Goal: Task Accomplishment & Management: Manage account settings

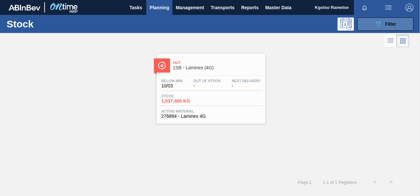
click at [388, 25] on span "Filter" at bounding box center [390, 23] width 11 height 5
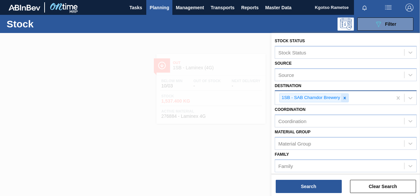
click at [346, 98] on icon at bounding box center [344, 98] width 5 height 5
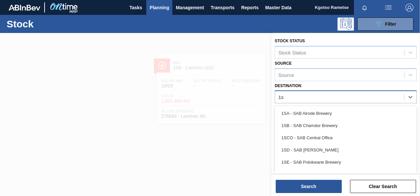
type input "1se"
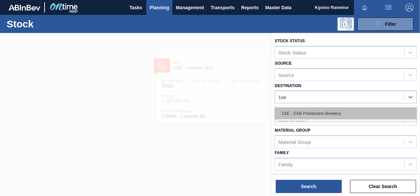
click at [322, 108] on div "1SE - SAB Polokwane Brewery" at bounding box center [346, 113] width 142 height 12
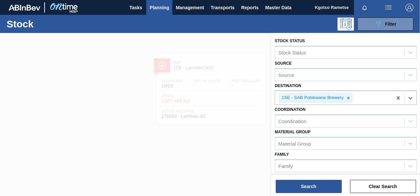
click at [326, 111] on div "Coordination Coordination" at bounding box center [346, 116] width 142 height 22
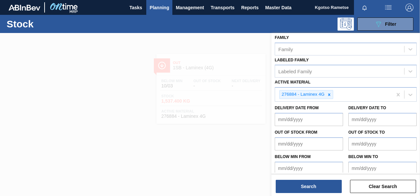
scroll to position [119, 0]
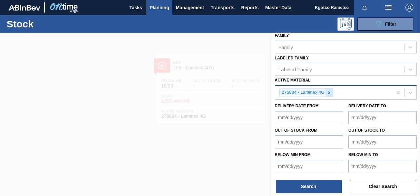
click at [327, 92] on icon at bounding box center [329, 92] width 5 height 5
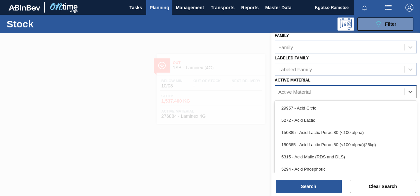
click at [327, 92] on div "Active Material" at bounding box center [339, 92] width 129 height 10
paste Material "284712"
type Material "284712"
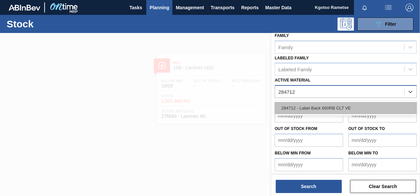
click at [326, 102] on div "284712 - Label Back 660RB CLT VE" at bounding box center [346, 108] width 142 height 12
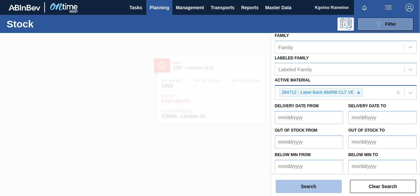
click at [326, 187] on button "Search" at bounding box center [309, 186] width 66 height 13
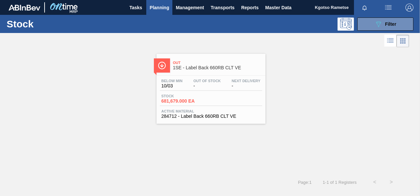
click at [195, 98] on span "Stock" at bounding box center [184, 96] width 46 height 4
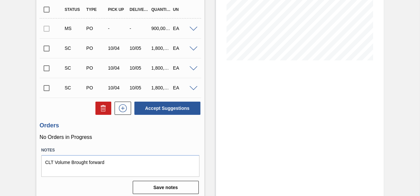
scroll to position [137, 0]
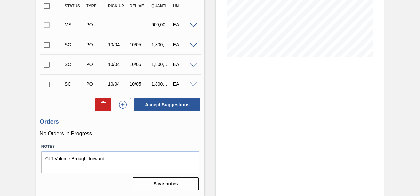
click at [193, 25] on span at bounding box center [194, 25] width 8 height 5
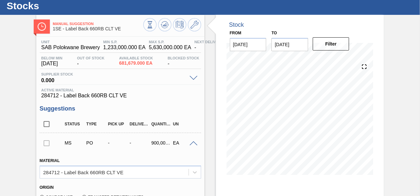
scroll to position [20, 0]
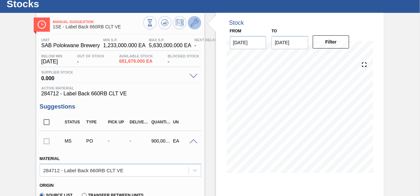
click at [196, 20] on icon at bounding box center [195, 23] width 8 height 8
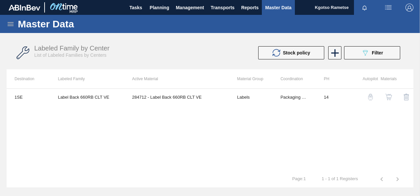
click at [388, 98] on img "button" at bounding box center [388, 97] width 7 height 7
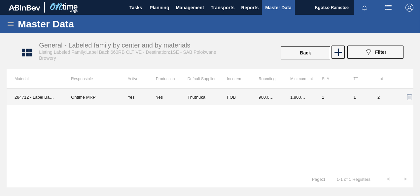
click at [232, 95] on td "FOB" at bounding box center [235, 97] width 32 height 17
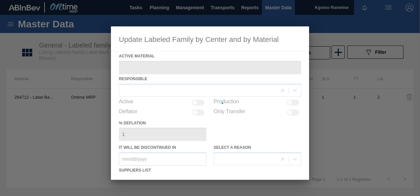
type Material "284712 - Label Back 660RB CLT VE"
checkbox input "true"
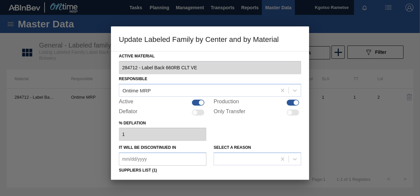
click at [257, 125] on div "% deflation 1" at bounding box center [210, 130] width 182 height 23
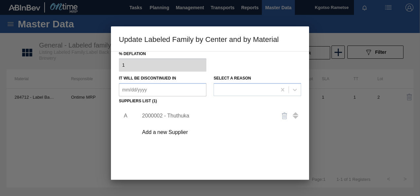
scroll to position [79, 0]
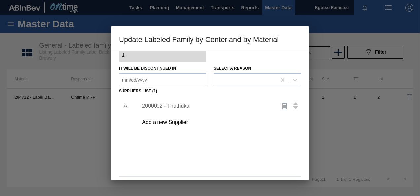
click at [185, 108] on div "2000002 - Thuthuka" at bounding box center [206, 106] width 129 height 6
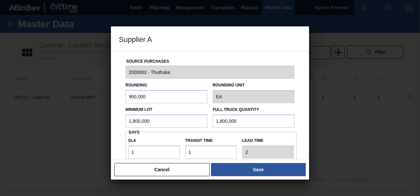
click at [163, 117] on input "1,800,000" at bounding box center [166, 121] width 82 height 13
type input "900,000"
click at [216, 121] on input "1,800,000" at bounding box center [254, 121] width 82 height 13
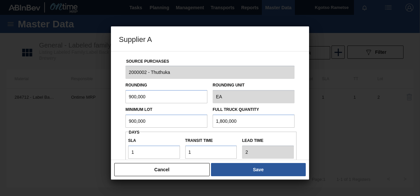
paste input "9"
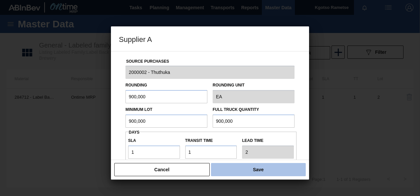
type input "900,000"
click at [244, 175] on button "Save" at bounding box center [258, 169] width 95 height 13
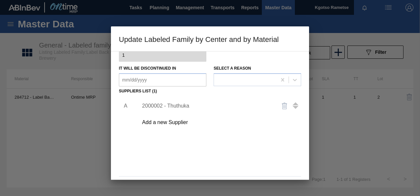
click at [234, 160] on div "A 2000002 - Thuthuka Add a new Supplier" at bounding box center [210, 135] width 182 height 78
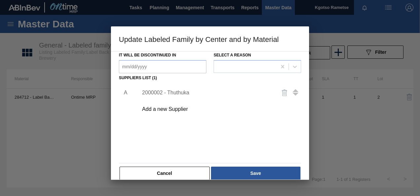
scroll to position [101, 0]
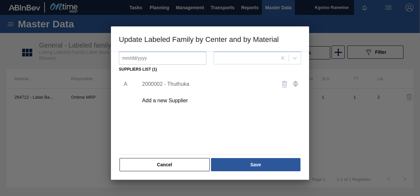
click at [234, 160] on button "Save" at bounding box center [255, 164] width 89 height 13
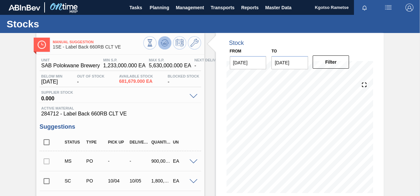
click at [164, 41] on icon at bounding box center [165, 43] width 8 height 8
click at [195, 48] on button at bounding box center [194, 42] width 13 height 13
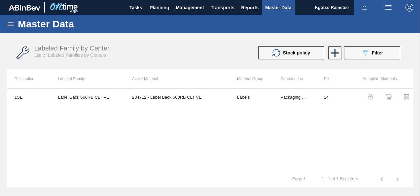
click at [390, 96] on img "button" at bounding box center [388, 97] width 7 height 7
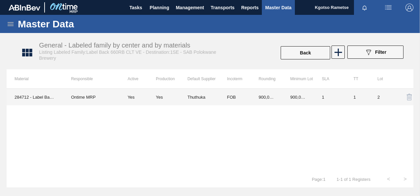
click at [233, 99] on td "FOB" at bounding box center [235, 97] width 32 height 17
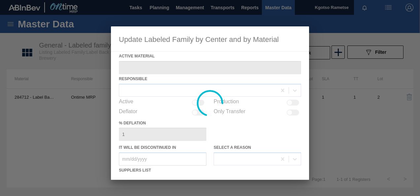
click at [231, 124] on div at bounding box center [210, 103] width 198 height 154
type Material "284712 - Label Back 660RB CLT VE"
checkbox input "true"
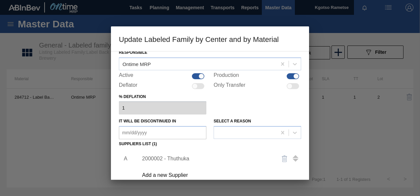
scroll to position [40, 0]
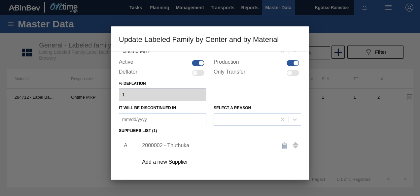
click at [179, 143] on div "2000002 - Thuthuka" at bounding box center [206, 146] width 129 height 6
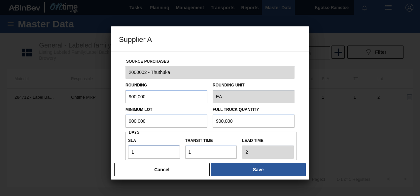
drag, startPoint x: 135, startPoint y: 152, endPoint x: 123, endPoint y: 151, distance: 12.6
click at [123, 151] on div "Source Purchases 2000002 - Thuthuka Rounding 900,000 Rounding Unit EA Minimum L…" at bounding box center [210, 161] width 182 height 219
type input "2"
type input "3"
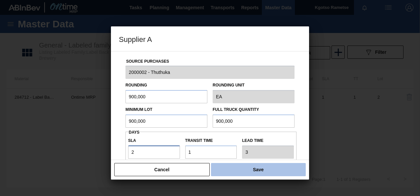
type input "2"
click at [270, 170] on button "Save" at bounding box center [258, 169] width 95 height 13
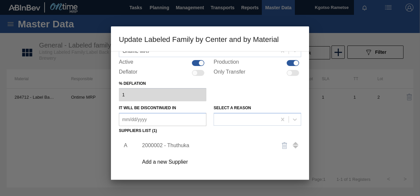
click at [270, 171] on div "A 2000002 - Thuthuka Add a new Supplier" at bounding box center [210, 175] width 182 height 78
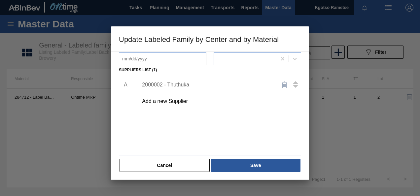
scroll to position [101, 0]
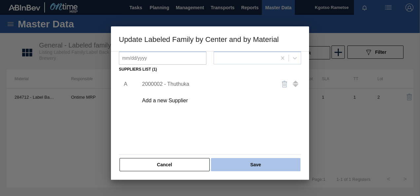
click at [264, 166] on button "Save" at bounding box center [255, 164] width 89 height 13
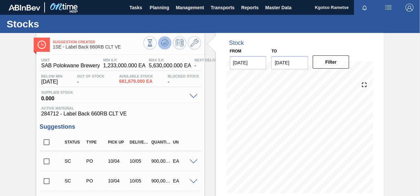
click at [164, 46] on icon at bounding box center [165, 43] width 8 height 8
click at [3, 130] on div "Suggestion Created 1SE - Label Back 660RB CLT VE Unit SAB Polokwane Brewery MIN…" at bounding box center [210, 192] width 420 height 319
click at [46, 160] on input "checkbox" at bounding box center [47, 162] width 14 height 14
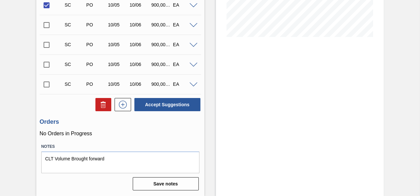
scroll to position [157, 0]
click at [156, 103] on button "Accept Suggestions" at bounding box center [167, 104] width 66 height 13
checkbox input "false"
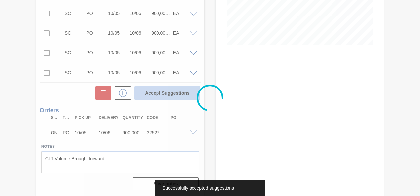
scroll to position [137, 0]
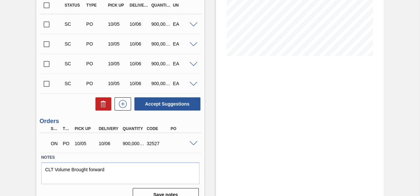
click at [194, 141] on span at bounding box center [194, 143] width 8 height 5
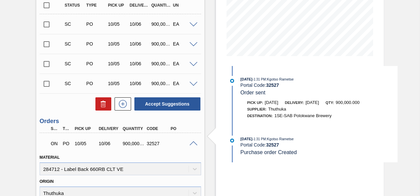
click at [194, 141] on span at bounding box center [194, 143] width 8 height 5
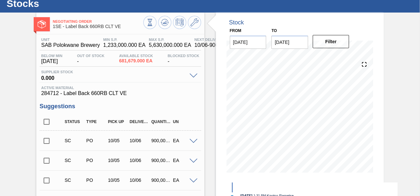
scroll to position [0, 0]
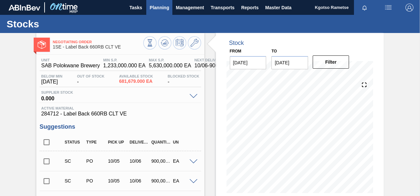
click at [160, 8] on span "Planning" at bounding box center [159, 8] width 19 height 8
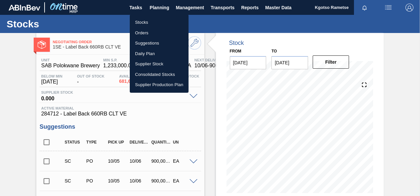
click at [156, 21] on li "Stocks" at bounding box center [159, 22] width 59 height 11
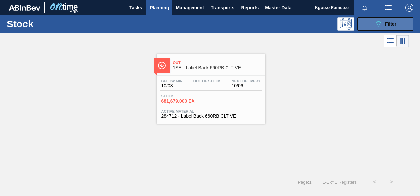
click at [374, 26] on button "089F7B8B-B2A5-4AFE-B5C0-19BA573D28AC Filter" at bounding box center [385, 24] width 56 height 13
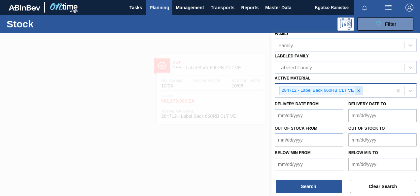
click at [357, 90] on icon at bounding box center [358, 90] width 5 height 5
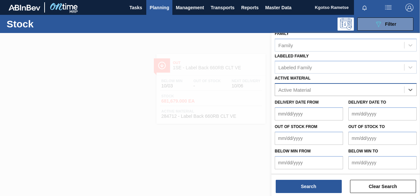
scroll to position [120, 0]
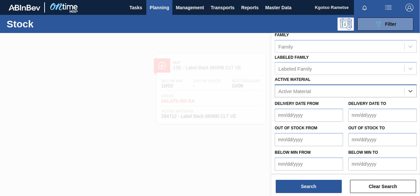
paste Material "285203"
type Material "285203"
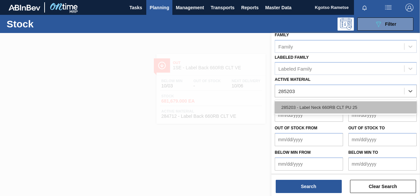
click at [329, 105] on div "285203 - Label Neck 660RB CLT PU 25" at bounding box center [346, 107] width 142 height 12
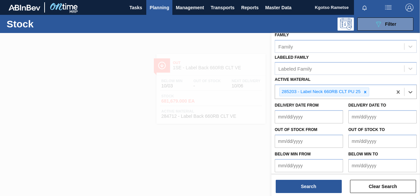
scroll to position [121, 0]
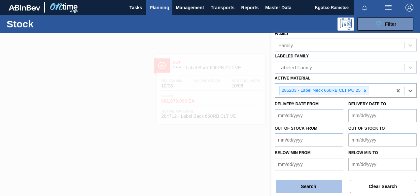
click at [333, 182] on button "Search" at bounding box center [309, 186] width 66 height 13
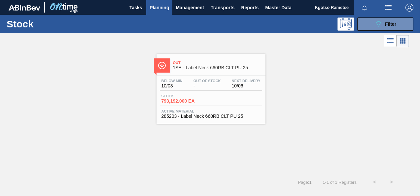
click at [195, 65] on span "1SE - Label Neck 660RB CLT PU 25" at bounding box center [217, 67] width 89 height 5
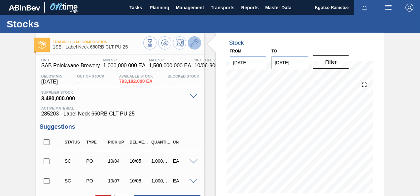
click at [195, 48] on button at bounding box center [194, 42] width 13 height 13
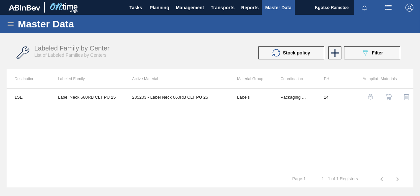
click at [390, 95] on img "button" at bounding box center [388, 97] width 7 height 7
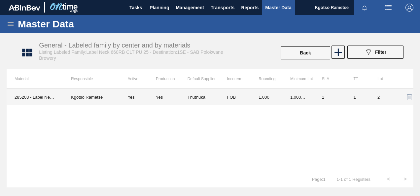
click at [231, 95] on td "FOB" at bounding box center [235, 97] width 32 height 17
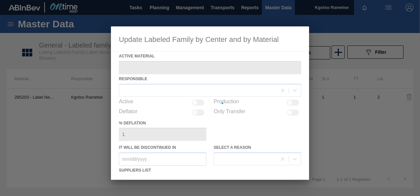
type Material "285203 - Label Neck 660RB CLT PU 25"
checkbox input "true"
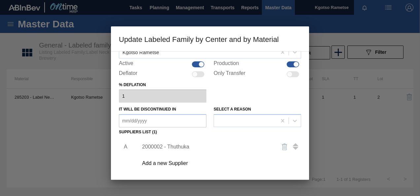
scroll to position [101, 0]
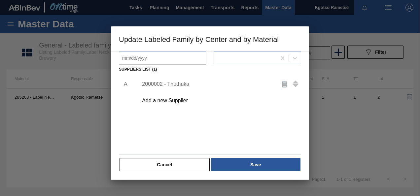
click at [155, 87] on div "2000002 - Thuthuka" at bounding box center [206, 84] width 129 height 6
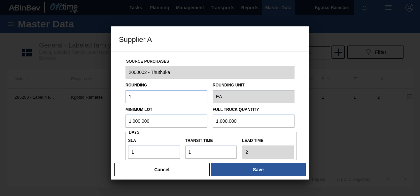
click at [162, 118] on input "1,000,000" at bounding box center [166, 121] width 82 height 13
drag, startPoint x: 150, startPoint y: 119, endPoint x: 106, endPoint y: 126, distance: 44.5
click at [106, 126] on div "Supplier A Source Purchases 2000002 - Thuthuka Rounding 1 Rounding Unit EA Mini…" at bounding box center [210, 98] width 420 height 196
type input "900,000"
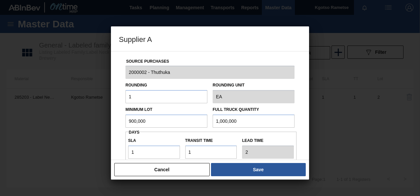
click at [226, 122] on input "1,000,000" at bounding box center [254, 121] width 82 height 13
paste input "9"
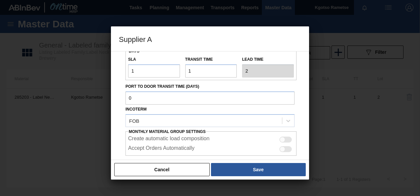
scroll to position [66, 0]
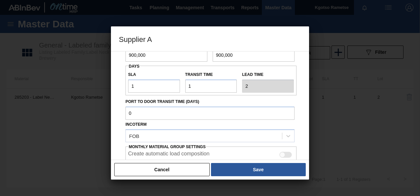
type input "900,000"
drag, startPoint x: 118, startPoint y: 86, endPoint x: 113, endPoint y: 86, distance: 5.6
click at [114, 86] on div "Source Purchases 2000002 - Thuthuka Rounding 1 Rounding Unit EA Minimum Lot 900…" at bounding box center [210, 105] width 198 height 109
type input "3"
type input "4"
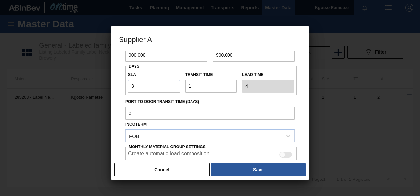
click at [133, 88] on input "3" at bounding box center [154, 86] width 52 height 13
type input "2"
type input "3"
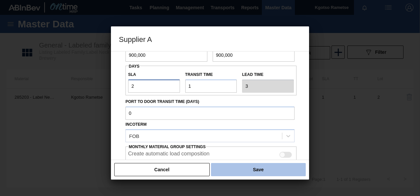
type input "2"
click at [265, 169] on button "Save" at bounding box center [258, 169] width 95 height 13
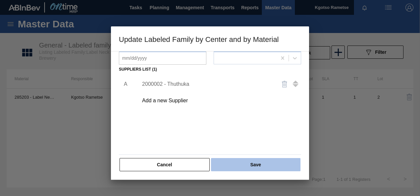
click at [264, 167] on button "Save" at bounding box center [255, 164] width 89 height 13
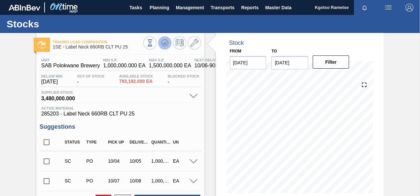
click at [164, 46] on icon at bounding box center [165, 43] width 8 height 8
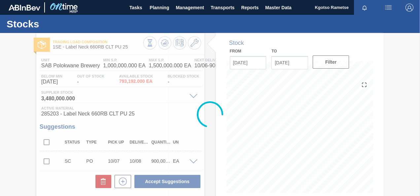
click at [194, 43] on div at bounding box center [210, 114] width 420 height 163
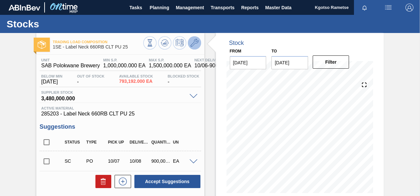
click at [192, 46] on icon at bounding box center [195, 43] width 8 height 8
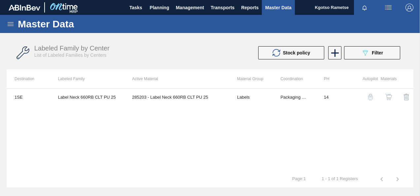
click at [387, 98] on img "button" at bounding box center [388, 97] width 7 height 7
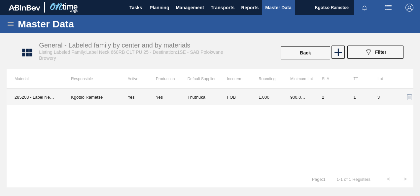
click at [195, 98] on td "Thuthuka" at bounding box center [204, 97] width 32 height 17
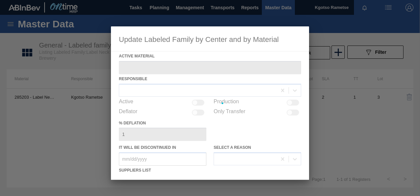
type Material "285203 - Label Neck 660RB CLT PU 25"
checkbox input "true"
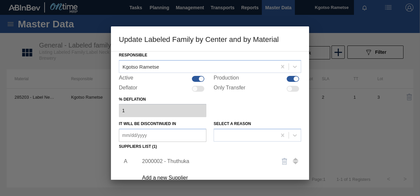
scroll to position [66, 0]
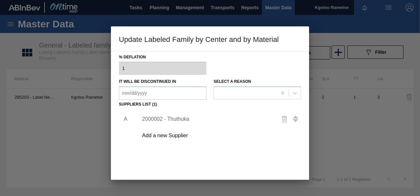
click at [158, 118] on div "2000002 - Thuthuka" at bounding box center [206, 119] width 129 height 6
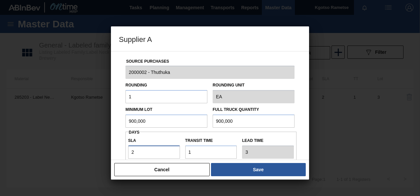
drag, startPoint x: 139, startPoint y: 151, endPoint x: 68, endPoint y: 158, distance: 70.7
click at [84, 156] on div "Supplier A Source Purchases 2000002 - Thuthuka Rounding 1 Rounding Unit EA Mini…" at bounding box center [210, 98] width 420 height 196
type input "21"
type input "22"
type input "2"
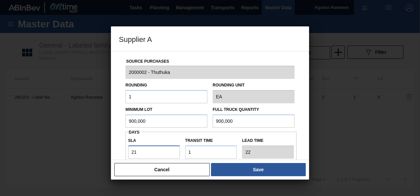
type input "3"
type input "NaN"
type input "1"
type input "2"
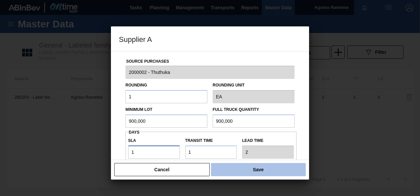
type input "1"
click at [266, 175] on button "Save" at bounding box center [258, 169] width 95 height 13
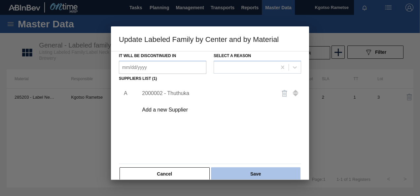
scroll to position [101, 0]
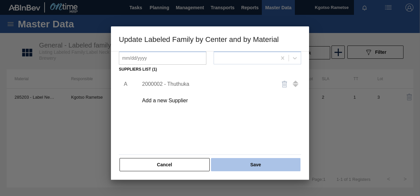
click at [264, 169] on button "Save" at bounding box center [255, 164] width 89 height 13
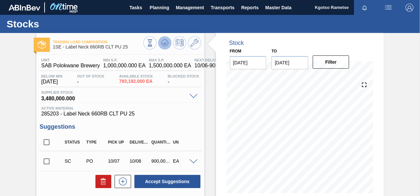
click at [168, 46] on button at bounding box center [164, 42] width 13 height 13
click at [190, 162] on span at bounding box center [194, 161] width 8 height 5
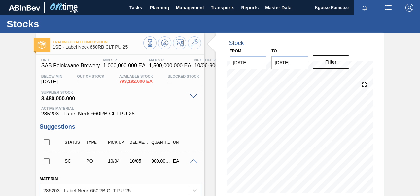
click at [190, 162] on span at bounding box center [194, 161] width 8 height 5
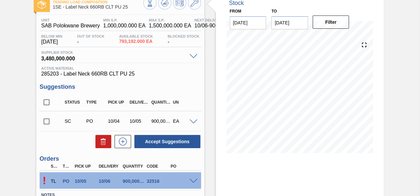
scroll to position [33, 0]
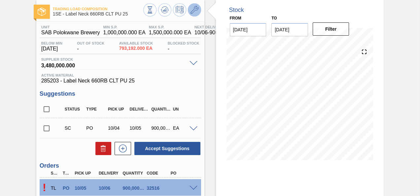
click at [193, 9] on icon at bounding box center [195, 10] width 8 height 8
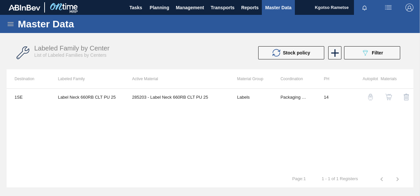
click at [391, 92] on button "button" at bounding box center [389, 97] width 16 height 16
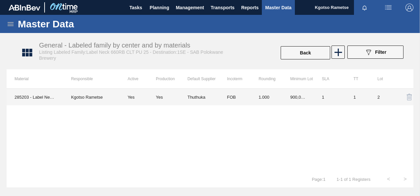
click at [252, 96] on td "1.000" at bounding box center [267, 97] width 32 height 17
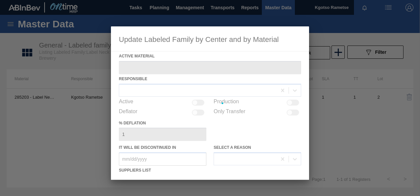
type Material "285203 - Label Neck 660RB CLT PU 25"
checkbox input "true"
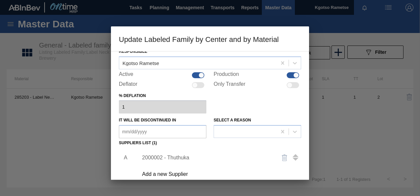
scroll to position [66, 0]
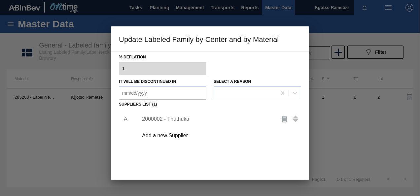
click at [184, 123] on div "2000002 - Thuthuka" at bounding box center [217, 119] width 167 height 17
click at [182, 119] on div "2000002 - Thuthuka" at bounding box center [206, 119] width 129 height 6
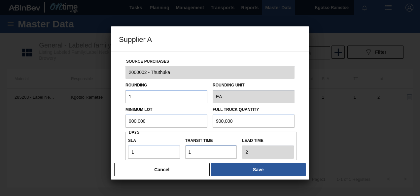
drag, startPoint x: 207, startPoint y: 152, endPoint x: 162, endPoint y: 153, distance: 44.9
click at [166, 153] on div "SLA 1 Transit time Lead time 2" at bounding box center [210, 146] width 171 height 24
type input "2"
type input "3"
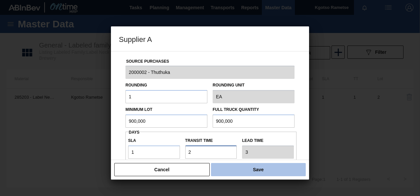
type input "2"
click at [231, 172] on button "Save" at bounding box center [258, 169] width 95 height 13
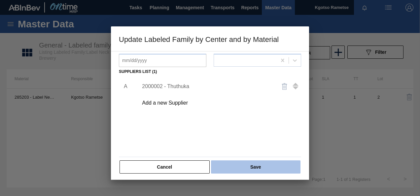
scroll to position [101, 0]
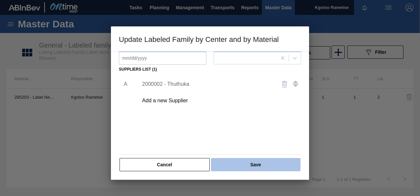
click at [227, 166] on button "Save" at bounding box center [255, 164] width 89 height 13
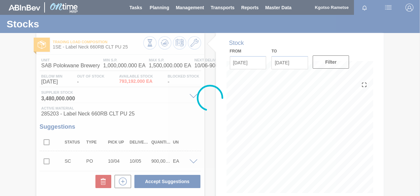
click at [163, 41] on icon at bounding box center [165, 43] width 8 height 8
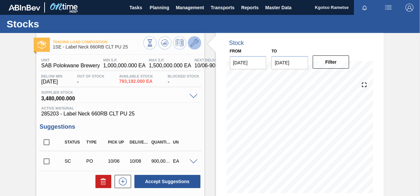
click at [191, 46] on icon at bounding box center [195, 43] width 8 height 8
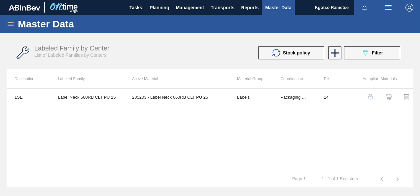
click at [386, 95] on img "button" at bounding box center [388, 97] width 7 height 7
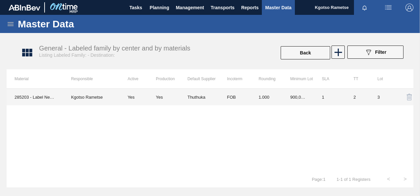
click at [269, 103] on td "1.000" at bounding box center [267, 97] width 32 height 17
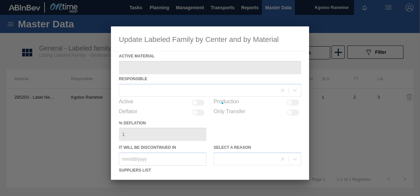
type Material "285203 - Label Neck 660RB CLT PU 25"
checkbox input "true"
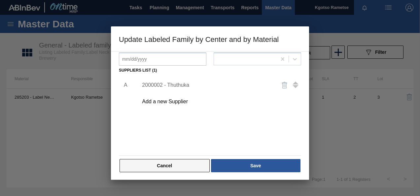
scroll to position [101, 0]
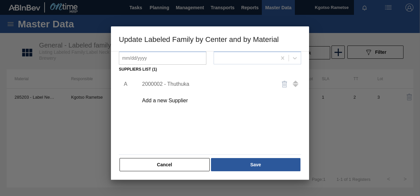
click at [185, 82] on div "2000002 - Thuthuka" at bounding box center [206, 84] width 129 height 6
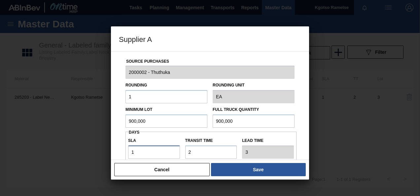
drag, startPoint x: 130, startPoint y: 157, endPoint x: 126, endPoint y: 157, distance: 3.6
click at [126, 157] on div "SLA 1" at bounding box center [153, 147] width 57 height 23
drag, startPoint x: 126, startPoint y: 157, endPoint x: 149, endPoint y: 149, distance: 24.3
click at [150, 151] on div "SLA 1" at bounding box center [153, 147] width 57 height 23
drag, startPoint x: 147, startPoint y: 150, endPoint x: 116, endPoint y: 143, distance: 31.7
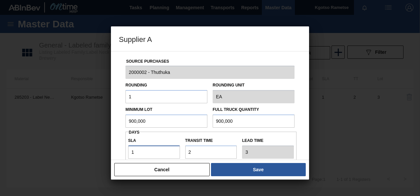
click at [137, 150] on input "1" at bounding box center [154, 152] width 52 height 13
drag, startPoint x: 133, startPoint y: 149, endPoint x: 125, endPoint y: 153, distance: 8.4
click at [125, 153] on div "SLA 1" at bounding box center [153, 147] width 57 height 23
type input "0"
type input "2"
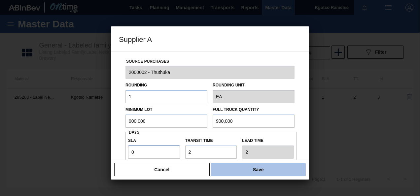
type input "0"
click at [217, 171] on button "Save" at bounding box center [258, 169] width 95 height 13
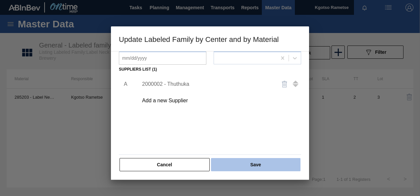
click at [229, 163] on button "Save" at bounding box center [255, 164] width 89 height 13
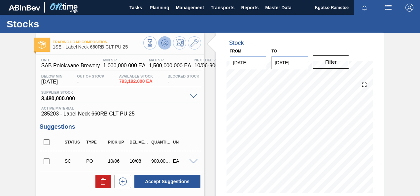
click at [165, 45] on icon at bounding box center [165, 43] width 8 height 8
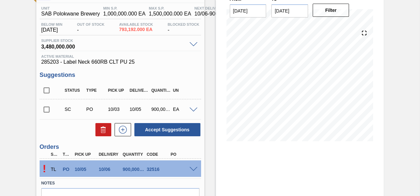
scroll to position [89, 0]
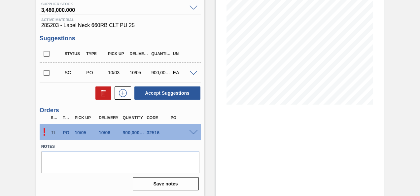
click at [190, 130] on div at bounding box center [194, 132] width 13 height 5
click at [194, 130] on span at bounding box center [194, 132] width 8 height 5
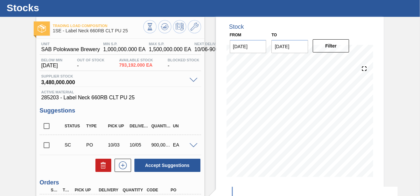
scroll to position [0, 0]
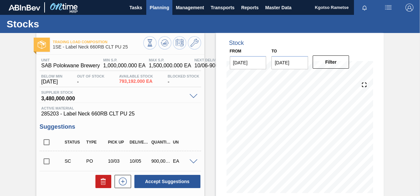
click at [162, 7] on span "Planning" at bounding box center [159, 8] width 19 height 8
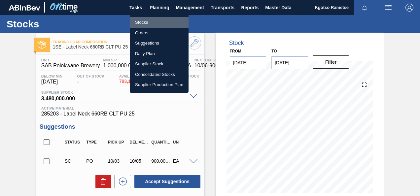
click at [148, 24] on li "Stocks" at bounding box center [159, 22] width 59 height 11
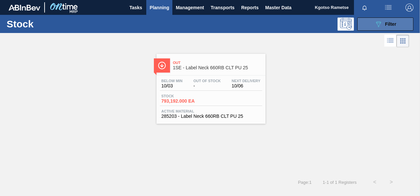
click at [380, 23] on icon "089F7B8B-B2A5-4AFE-B5C0-19BA573D28AC" at bounding box center [378, 24] width 8 height 8
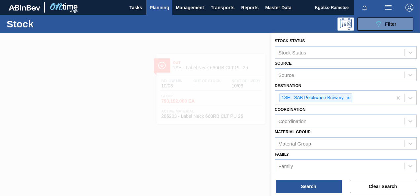
scroll to position [121, 0]
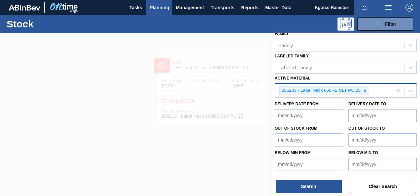
drag, startPoint x: 386, startPoint y: 96, endPoint x: 382, endPoint y: 90, distance: 6.9
click at [383, 92] on div "285203 - Label Neck 660RB CLT PU 25" at bounding box center [333, 91] width 117 height 14
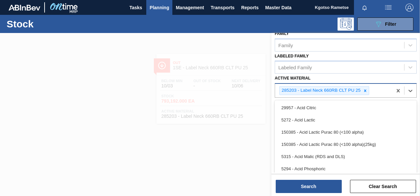
paste Material "285204"
type Material "285204"
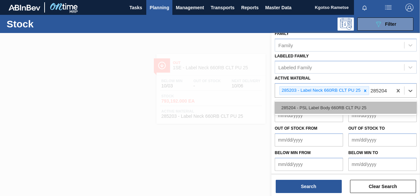
click at [369, 102] on div "285204 - PSL Label Body 660RB CLT PU 25" at bounding box center [346, 108] width 142 height 12
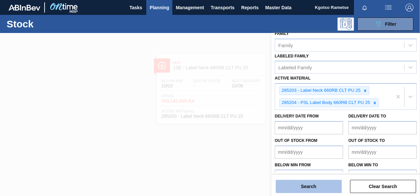
click at [330, 181] on button "Search" at bounding box center [309, 186] width 66 height 13
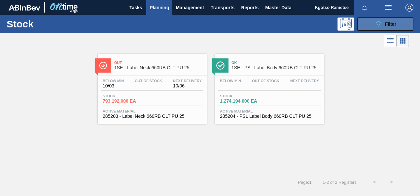
click at [372, 25] on button "089F7B8B-B2A5-4AFE-B5C0-19BA573D28AC Filter" at bounding box center [385, 24] width 56 height 13
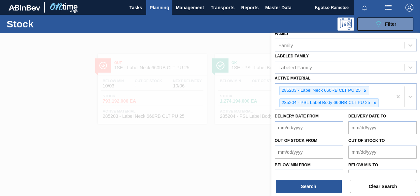
drag, startPoint x: 110, startPoint y: 177, endPoint x: 131, endPoint y: 164, distance: 24.7
click at [111, 176] on div at bounding box center [210, 131] width 420 height 196
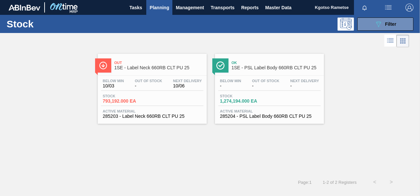
click at [255, 63] on span "Ok" at bounding box center [275, 63] width 89 height 4
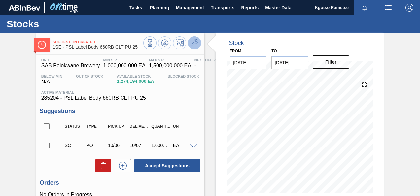
click at [193, 47] on span at bounding box center [195, 43] width 8 height 8
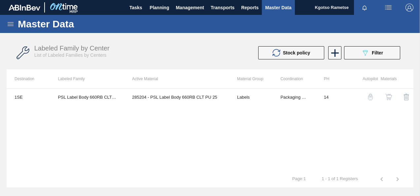
click at [386, 95] on img "button" at bounding box center [388, 97] width 7 height 7
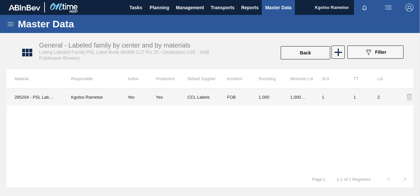
click at [221, 98] on td "FOB" at bounding box center [235, 97] width 32 height 17
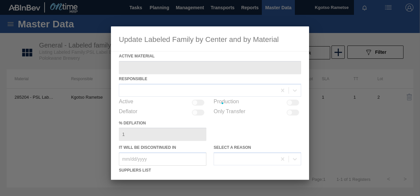
type Material "285204 - PSL Label Body 660RB CLT PU 25"
checkbox input "true"
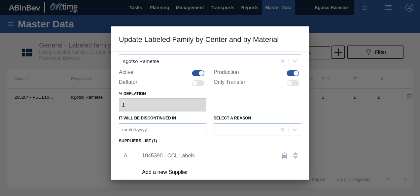
scroll to position [66, 0]
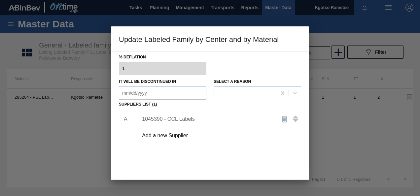
click at [172, 118] on div "1045390 - CCL Labels" at bounding box center [206, 119] width 129 height 6
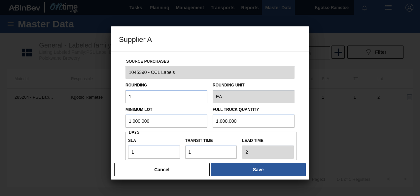
click at [169, 120] on input "1,000,000" at bounding box center [166, 121] width 82 height 13
click at [169, 117] on input "900,000" at bounding box center [166, 121] width 82 height 13
click at [168, 117] on input "900,000" at bounding box center [166, 121] width 82 height 13
click at [138, 120] on input "900,000" at bounding box center [166, 121] width 82 height 13
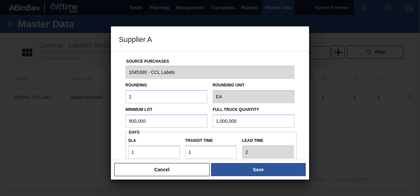
click at [138, 120] on input "900,000" at bounding box center [166, 121] width 82 height 13
type input "900,000"
click at [226, 117] on input "1,000,000" at bounding box center [254, 121] width 82 height 13
paste input "9"
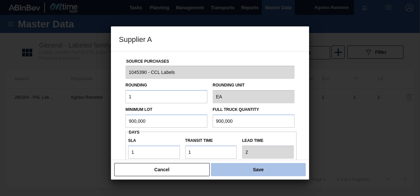
type input "900,000"
click at [247, 167] on button "Save" at bounding box center [258, 169] width 95 height 13
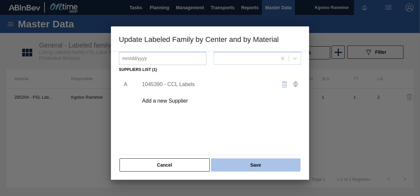
scroll to position [101, 0]
click at [242, 164] on button "Save" at bounding box center [255, 164] width 89 height 13
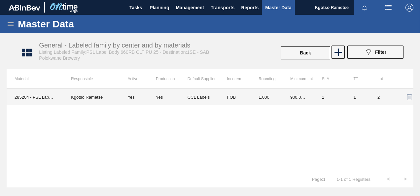
click at [355, 99] on td "1" at bounding box center [357, 97] width 24 height 17
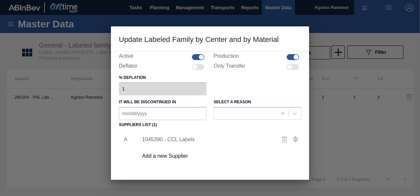
scroll to position [99, 0]
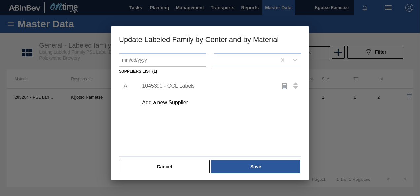
click at [181, 88] on div "1045390 - CCL Labels" at bounding box center [206, 86] width 129 height 6
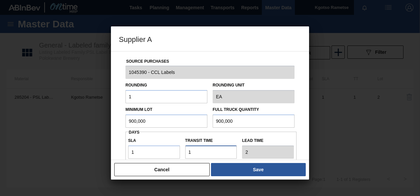
drag, startPoint x: 197, startPoint y: 149, endPoint x: 159, endPoint y: 149, distance: 38.3
click at [168, 148] on div "SLA 1 Transit time Lead time 2" at bounding box center [210, 146] width 171 height 24
type input "2"
type input "3"
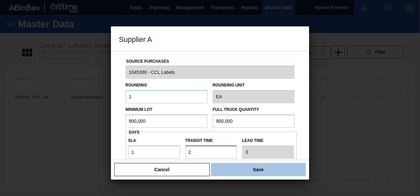
type input "2"
click at [288, 167] on button "Save" at bounding box center [258, 169] width 95 height 13
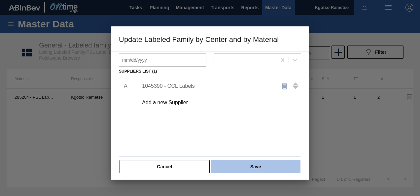
scroll to position [101, 0]
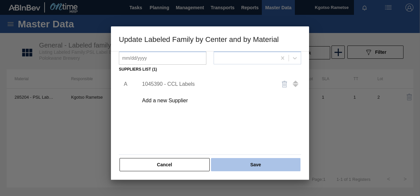
click at [279, 168] on button "Save" at bounding box center [255, 164] width 89 height 13
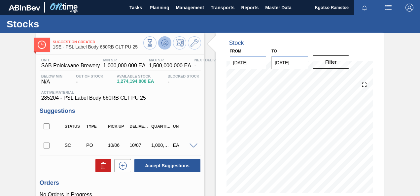
click at [164, 39] on button at bounding box center [164, 42] width 13 height 13
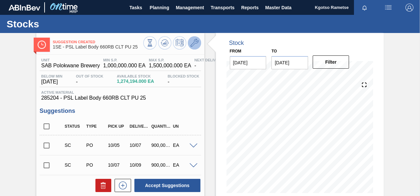
click at [197, 38] on button at bounding box center [194, 42] width 13 height 13
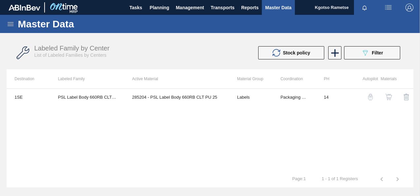
click at [391, 97] on img "button" at bounding box center [388, 97] width 7 height 7
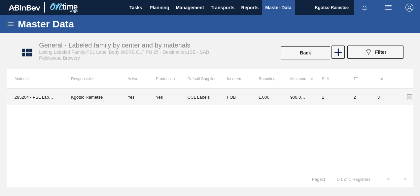
click at [288, 92] on td "900,000.000" at bounding box center [298, 97] width 32 height 17
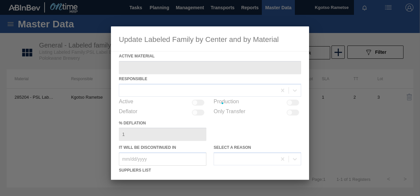
type Material "285204 - PSL Label Body 660RB CLT PU 25"
checkbox input "true"
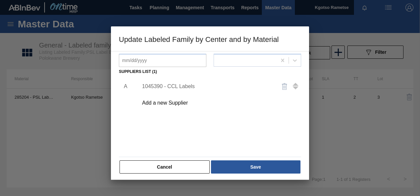
scroll to position [101, 0]
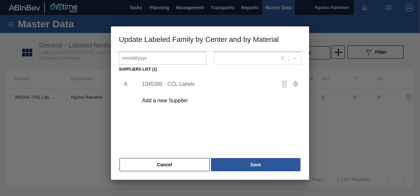
click at [171, 83] on div "1045390 - CCL Labels" at bounding box center [206, 84] width 129 height 6
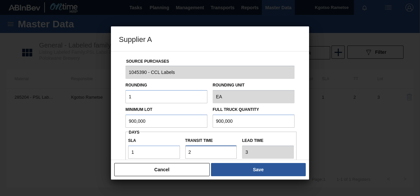
drag, startPoint x: 200, startPoint y: 149, endPoint x: 170, endPoint y: 154, distance: 30.8
click at [170, 154] on div "SLA 1 Transit time Lead time 3" at bounding box center [210, 146] width 171 height 24
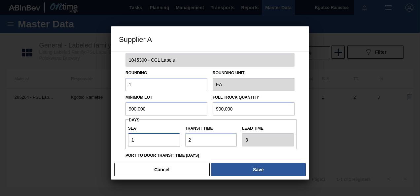
drag, startPoint x: 162, startPoint y: 153, endPoint x: 118, endPoint y: 157, distance: 44.1
click at [118, 157] on div "Source Purchases 1045390 - CCL Labels Rounding 1 Rounding Unit EA Minimum Lot 9…" at bounding box center [210, 105] width 198 height 109
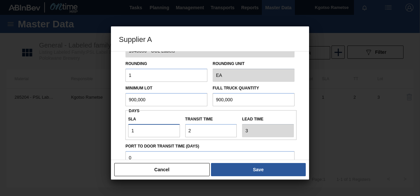
type input "2"
type input "4"
type input "2"
drag, startPoint x: 202, startPoint y: 132, endPoint x: 158, endPoint y: 136, distance: 44.1
click at [174, 136] on div "SLA 2 Transit time Lead time 4" at bounding box center [210, 125] width 171 height 24
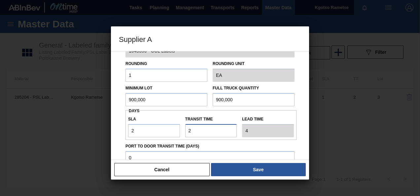
type input "1"
type input "3"
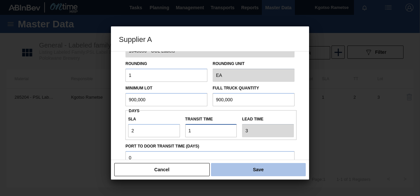
type input "1"
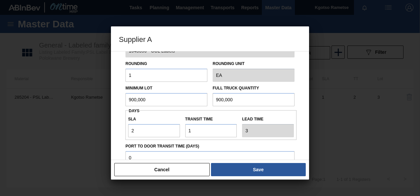
click at [224, 168] on button "Save" at bounding box center [258, 169] width 95 height 13
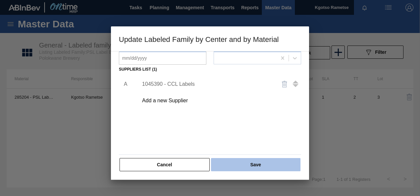
click at [221, 162] on button "Save" at bounding box center [255, 164] width 89 height 13
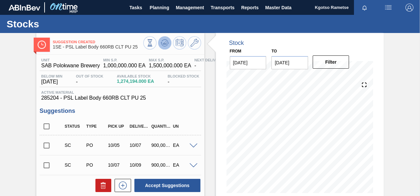
click at [160, 38] on button at bounding box center [164, 42] width 13 height 13
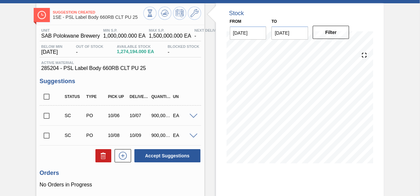
scroll to position [22, 0]
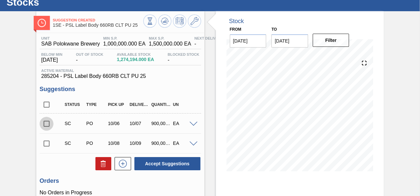
click at [47, 122] on input "checkbox" at bounding box center [47, 124] width 14 height 14
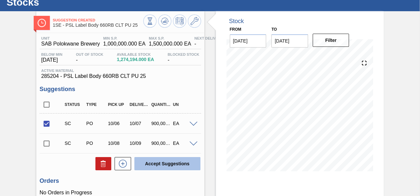
click at [184, 165] on button "Accept Suggestions" at bounding box center [167, 163] width 66 height 13
checkbox input "false"
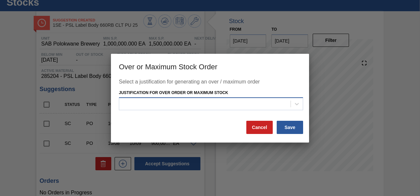
click at [216, 104] on div at bounding box center [204, 104] width 171 height 10
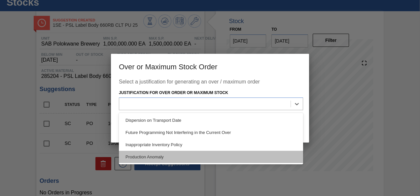
click at [179, 154] on div "Production Anomaly" at bounding box center [211, 157] width 184 height 12
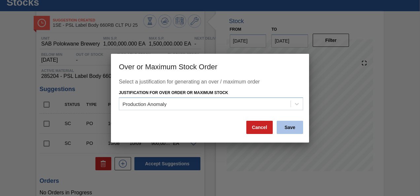
click at [291, 126] on button "Save" at bounding box center [290, 127] width 26 height 13
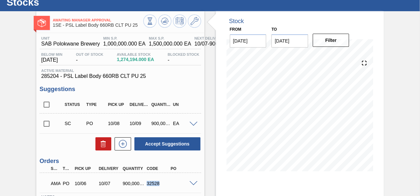
drag, startPoint x: 159, startPoint y: 185, endPoint x: 145, endPoint y: 187, distance: 13.6
click at [145, 186] on div "32528" at bounding box center [158, 183] width 26 height 5
copy div "32528"
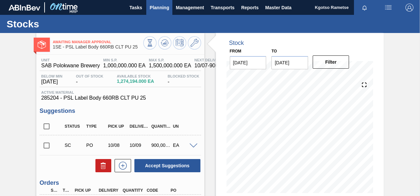
click at [171, 9] on button "Planning" at bounding box center [159, 7] width 26 height 15
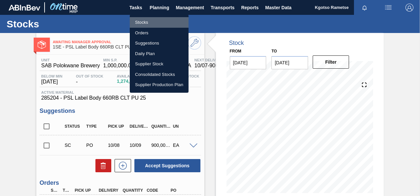
click at [163, 21] on li "Stocks" at bounding box center [159, 22] width 59 height 11
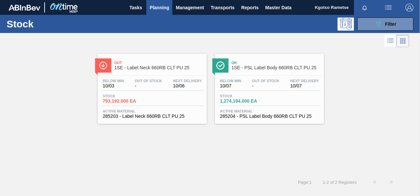
click at [179, 65] on span "1SE - Label Neck 660RB CLT PU 25" at bounding box center [158, 67] width 89 height 5
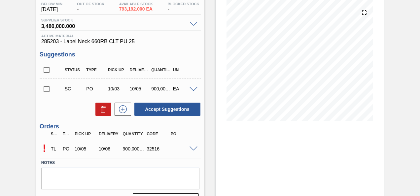
scroll to position [89, 0]
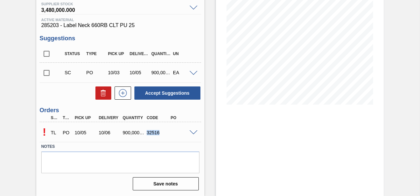
drag, startPoint x: 159, startPoint y: 133, endPoint x: 145, endPoint y: 131, distance: 14.0
click at [145, 131] on div "32516" at bounding box center [158, 132] width 26 height 5
copy div "32516"
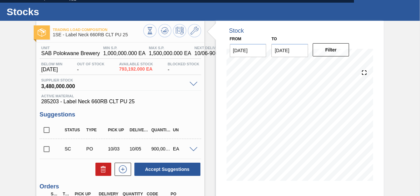
scroll to position [0, 0]
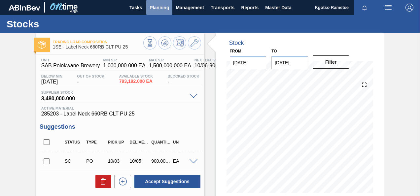
click at [156, 13] on button "Planning" at bounding box center [159, 7] width 26 height 15
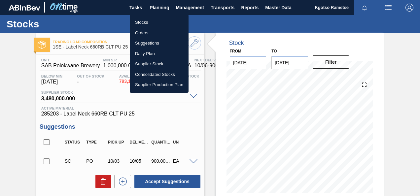
click at [145, 23] on li "Stocks" at bounding box center [159, 22] width 59 height 11
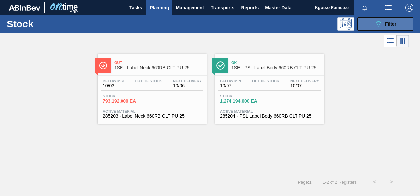
click at [385, 29] on button "089F7B8B-B2A5-4AFE-B5C0-19BA573D28AC Filter" at bounding box center [385, 24] width 56 height 13
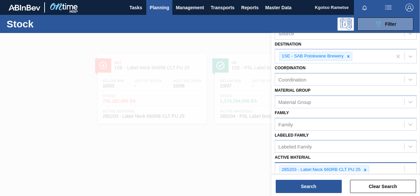
scroll to position [132, 0]
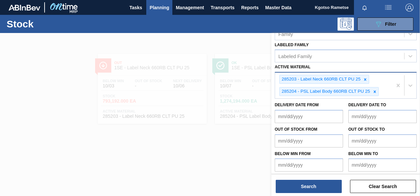
click at [382, 92] on div "285203 - Label Neck 660RB CLT PU 25 285204 - PSL Label Body 660RB CLT PU 25" at bounding box center [333, 86] width 117 height 26
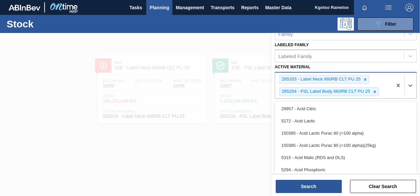
paste Material "284712"
type Material "284712"
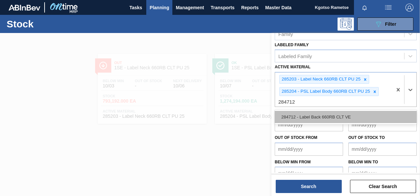
click at [351, 111] on div "284712 - Label Back 660RB CLT VE" at bounding box center [346, 117] width 142 height 12
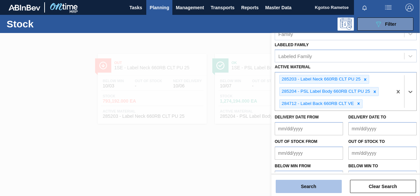
click at [321, 183] on button "Search" at bounding box center [309, 186] width 66 height 13
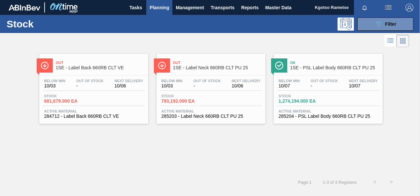
click at [102, 102] on div "Stock 681,679.000 EA" at bounding box center [94, 100] width 102 height 12
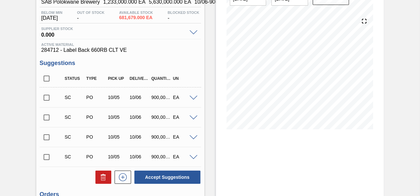
scroll to position [148, 0]
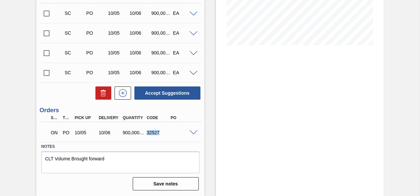
drag, startPoint x: 159, startPoint y: 133, endPoint x: 147, endPoint y: 133, distance: 12.9
click at [147, 133] on div "32527" at bounding box center [158, 132] width 26 height 5
copy div "32527"
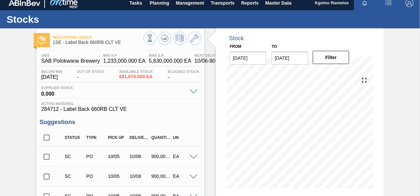
scroll to position [0, 0]
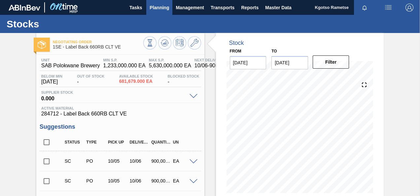
click at [160, 8] on span "Planning" at bounding box center [159, 8] width 19 height 8
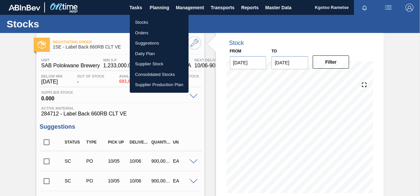
click at [152, 20] on li "Stocks" at bounding box center [159, 22] width 59 height 11
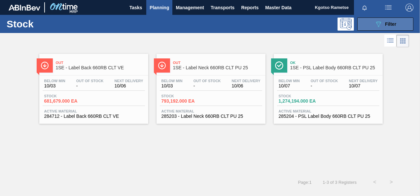
click at [383, 28] on button "089F7B8B-B2A5-4AFE-B5C0-19BA573D28AC Filter" at bounding box center [385, 24] width 56 height 13
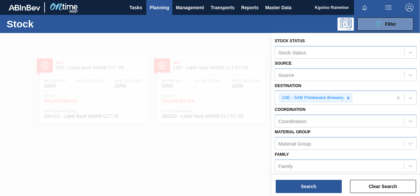
click at [150, 186] on div at bounding box center [210, 131] width 420 height 196
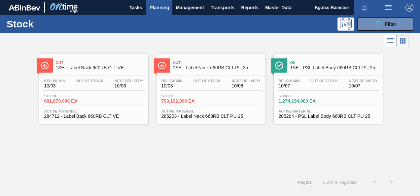
click at [335, 81] on span "Out Of Stock" at bounding box center [324, 81] width 27 height 4
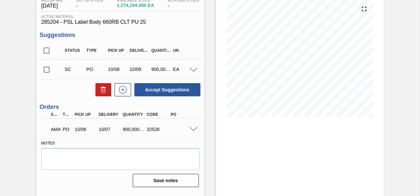
scroll to position [88, 0]
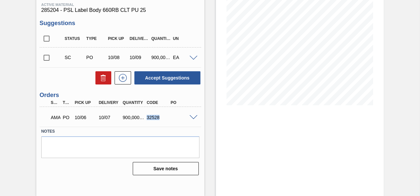
drag, startPoint x: 160, startPoint y: 120, endPoint x: 147, endPoint y: 119, distance: 13.6
click at [147, 119] on div "32528" at bounding box center [158, 117] width 26 height 5
copy div "32528"
